Goal: Transaction & Acquisition: Subscribe to service/newsletter

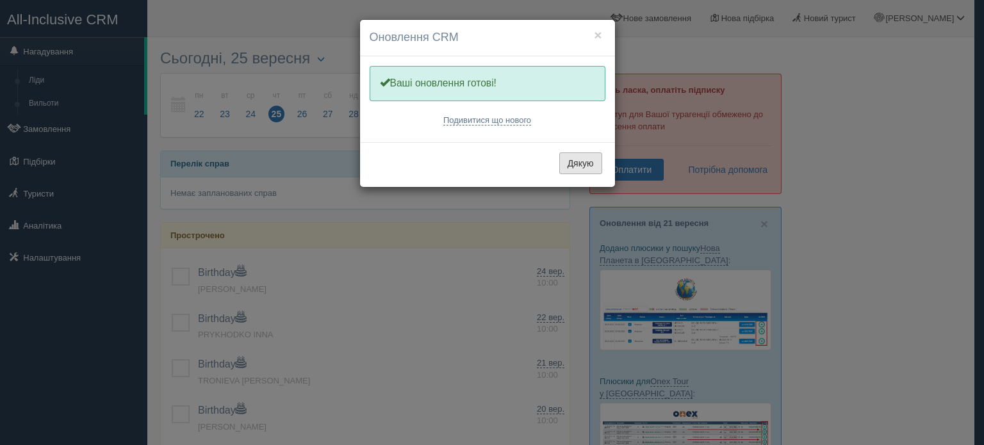
click at [586, 164] on button "Дякую" at bounding box center [580, 163] width 43 height 22
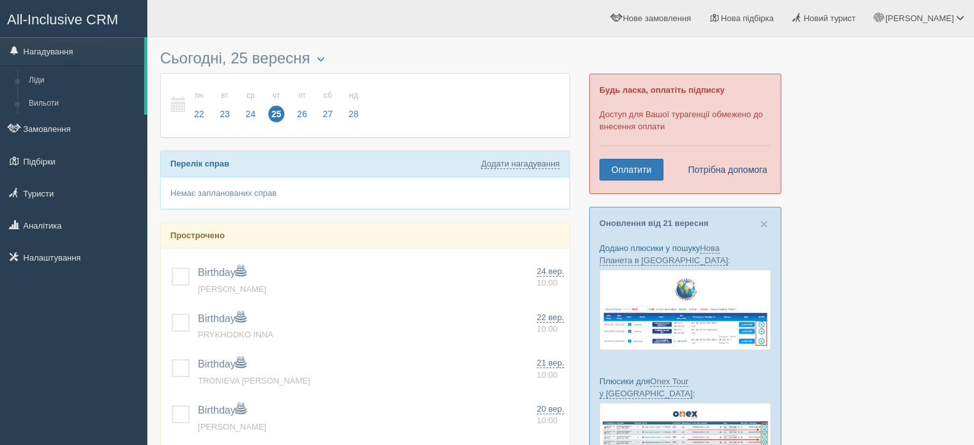
click at [726, 168] on link "Потрібна допомога" at bounding box center [724, 170] width 88 height 22
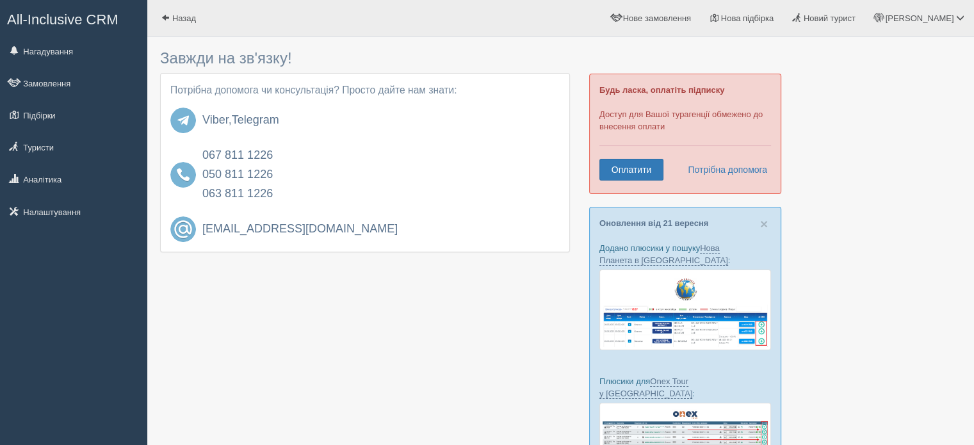
click at [66, 25] on span "All-Inclusive CRM" at bounding box center [62, 20] width 111 height 16
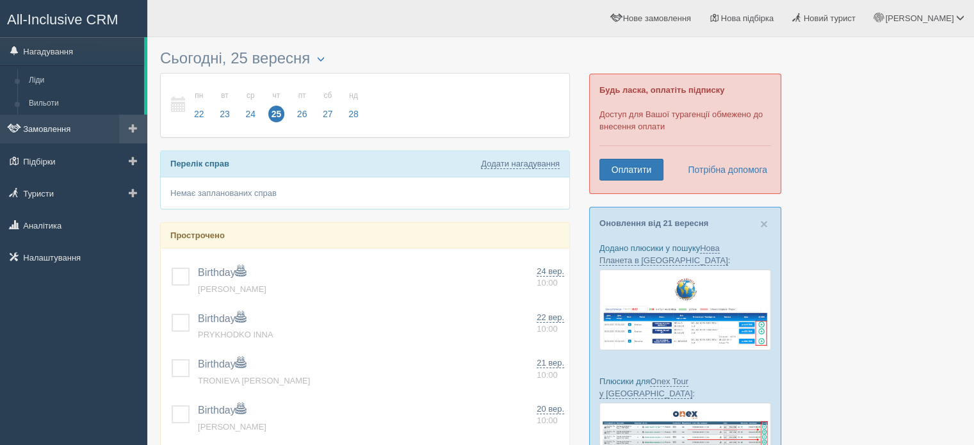
click at [58, 131] on link "Замовлення" at bounding box center [73, 129] width 147 height 28
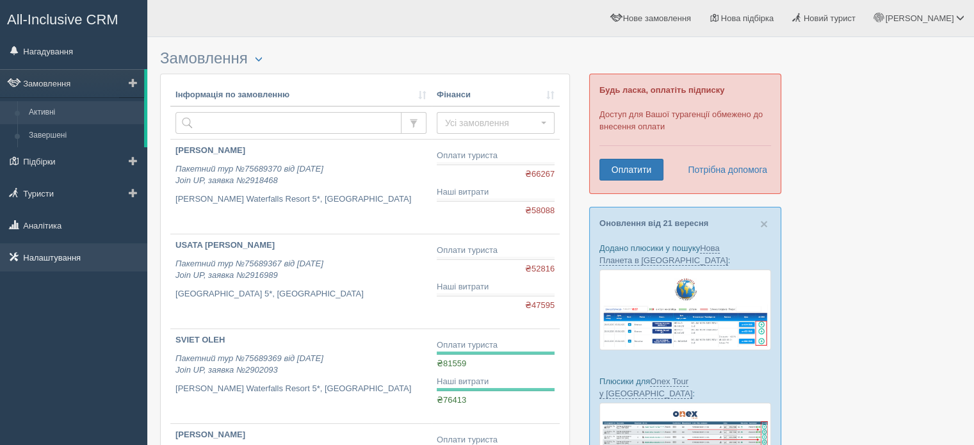
click at [72, 259] on link "Налаштування" at bounding box center [73, 257] width 147 height 28
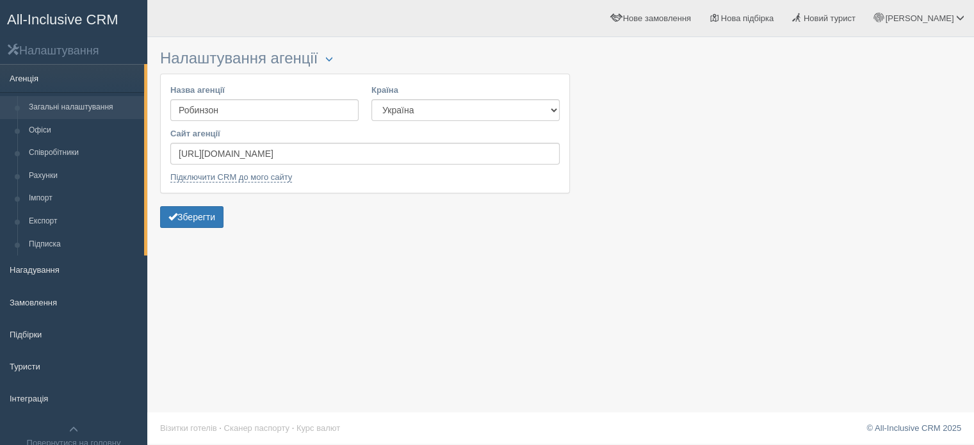
click at [32, 71] on link "Агенція" at bounding box center [72, 78] width 144 height 28
click at [47, 12] on span "All-Inclusive CRM" at bounding box center [62, 20] width 111 height 16
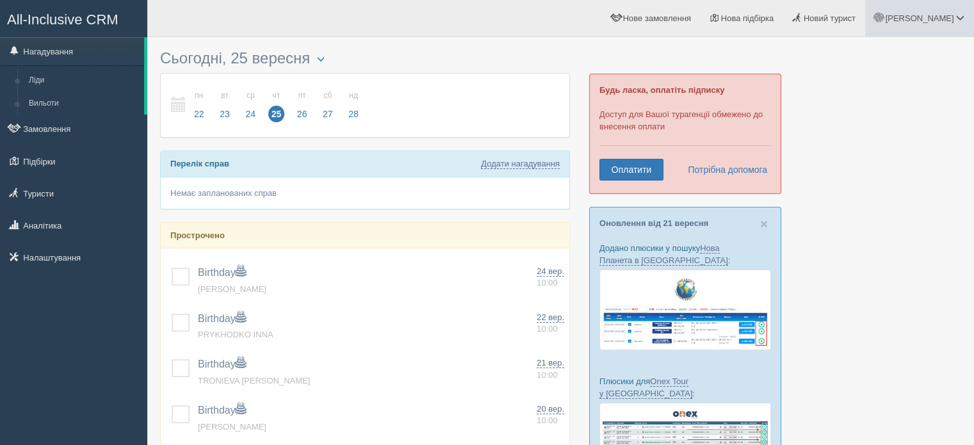
click at [939, 12] on link "[PERSON_NAME]" at bounding box center [919, 18] width 109 height 37
click at [879, 143] on link "Допомога" at bounding box center [904, 140] width 140 height 28
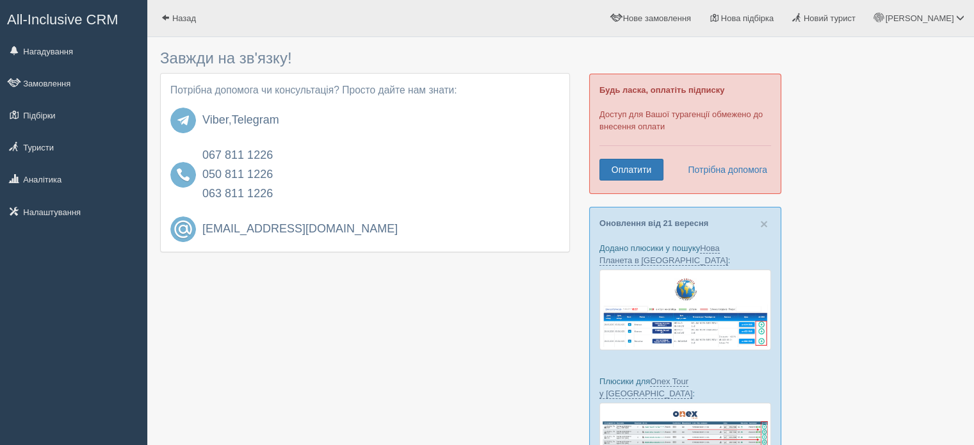
click at [53, 17] on span "All-Inclusive CRM" at bounding box center [62, 20] width 111 height 16
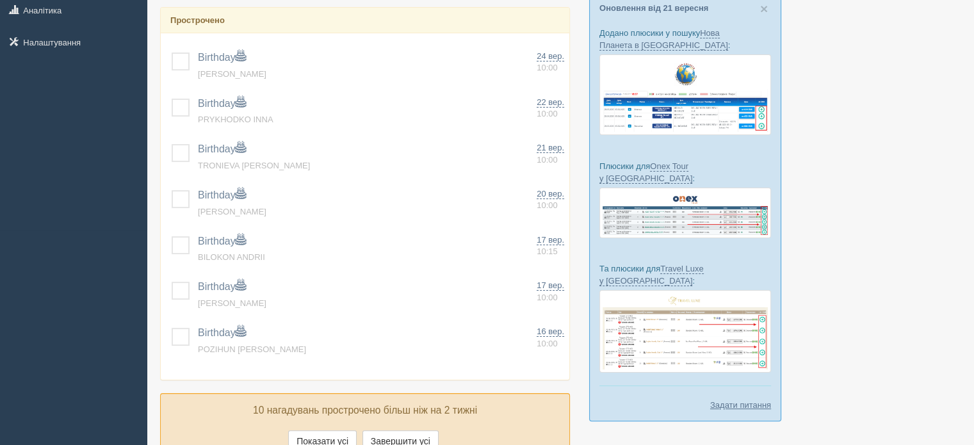
scroll to position [304, 0]
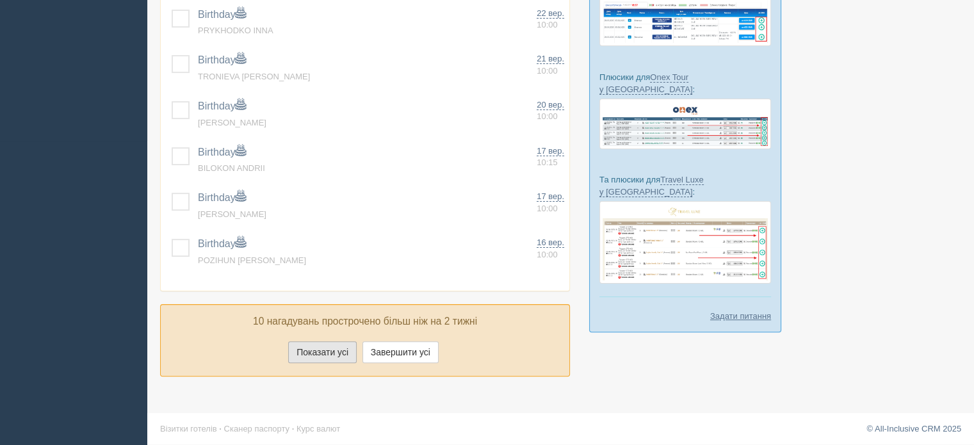
click at [321, 353] on button "Показати усі" at bounding box center [322, 352] width 69 height 22
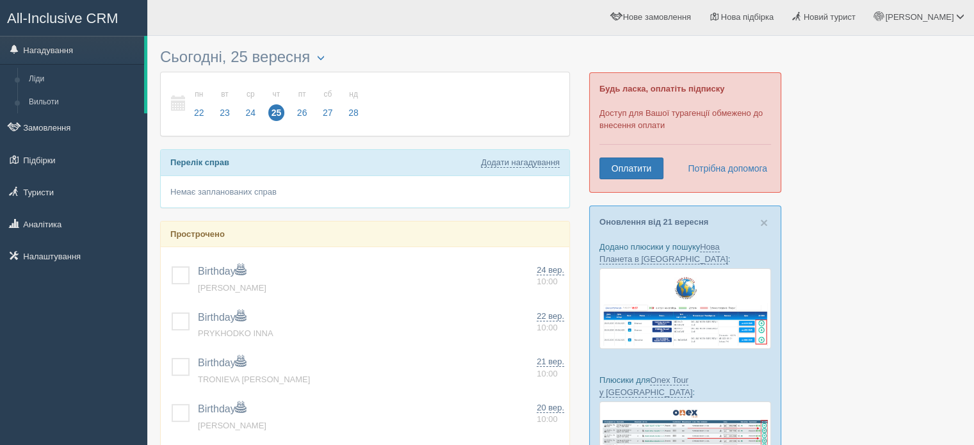
scroll to position [0, 0]
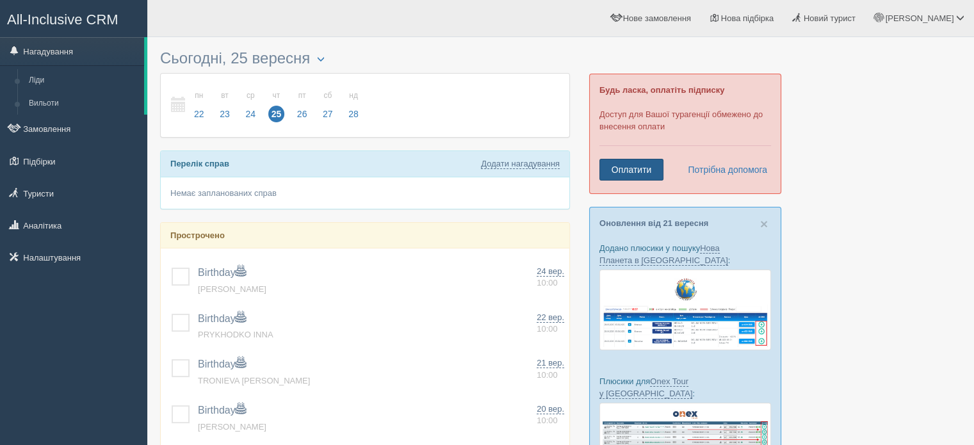
click at [637, 171] on link "Оплатити" at bounding box center [632, 170] width 64 height 22
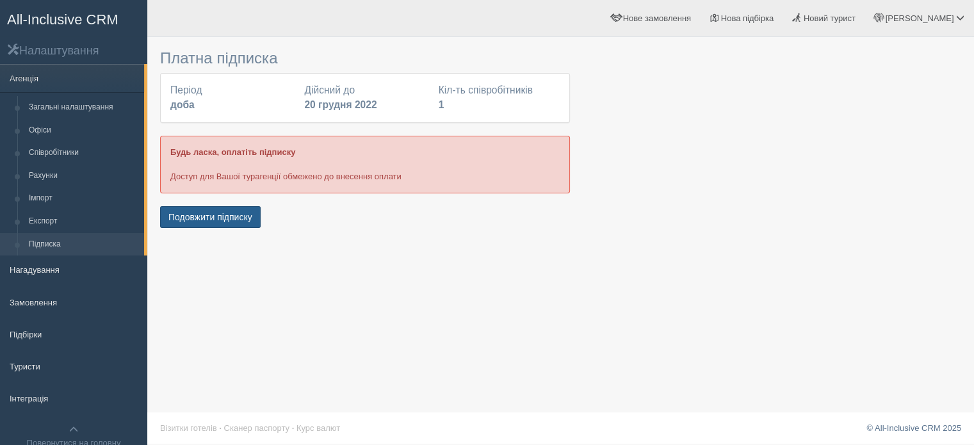
click at [182, 219] on button "Подовжити підписку" at bounding box center [210, 217] width 101 height 22
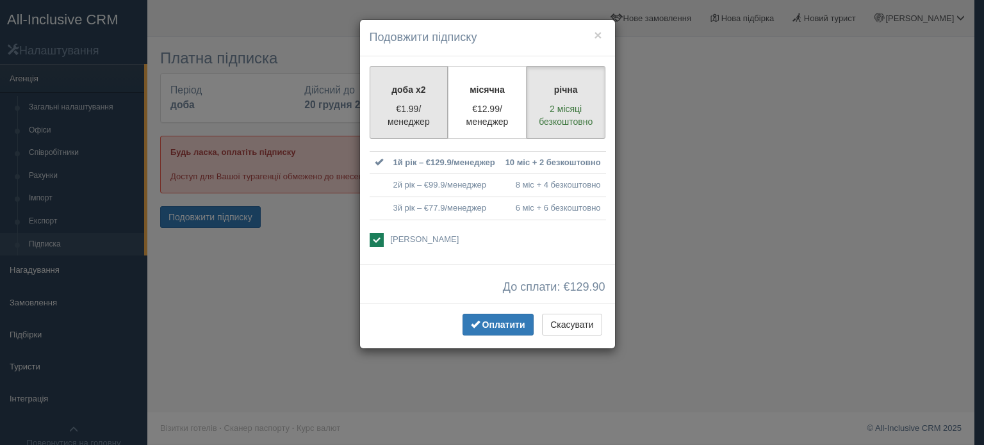
click at [402, 107] on p "€1.99/менеджер" at bounding box center [409, 115] width 62 height 26
radio input "true"
